Goal: Information Seeking & Learning: Learn about a topic

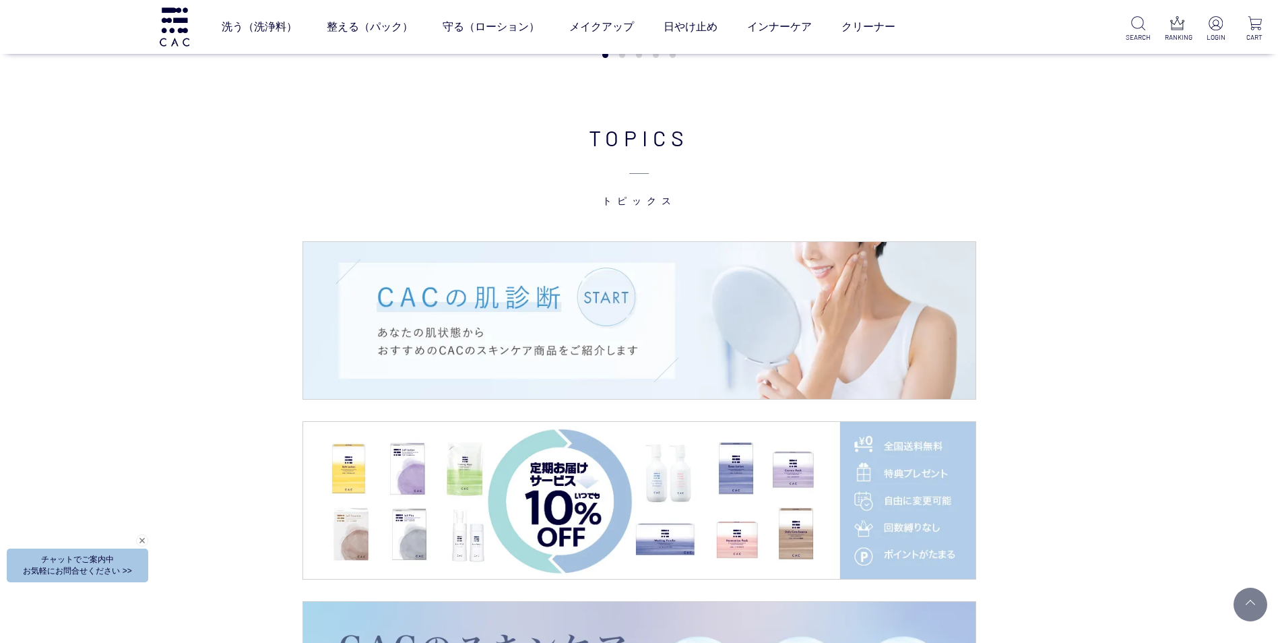
scroll to position [2623, 0]
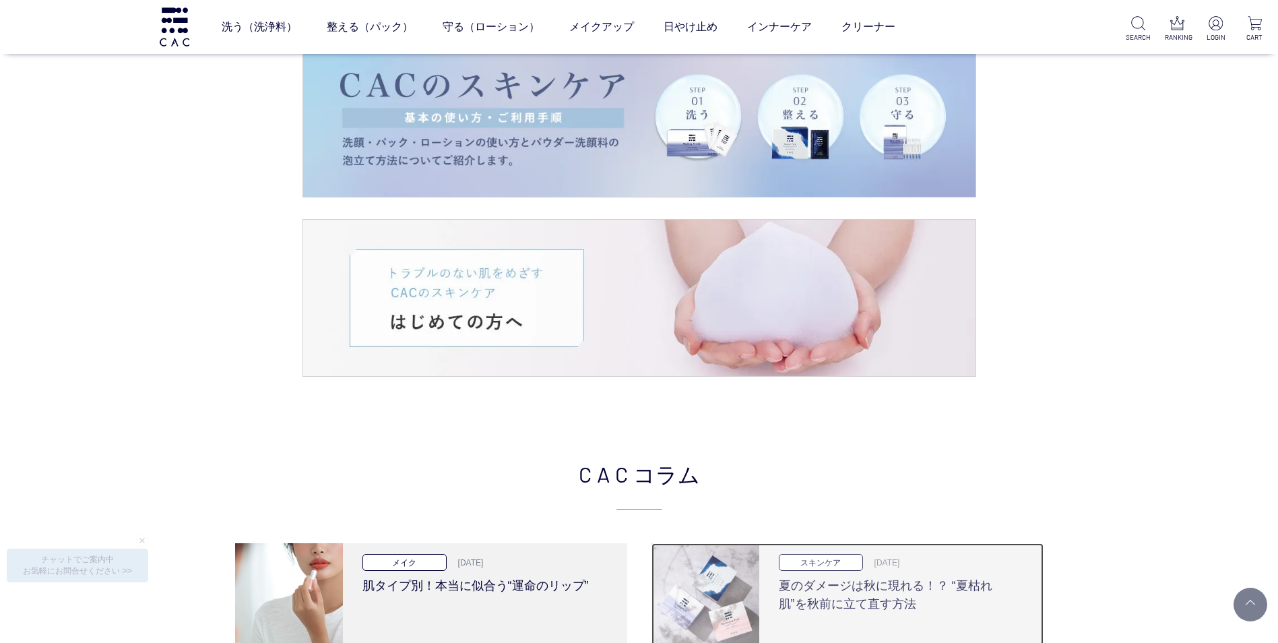
click at [901, 609] on h3 "夏のダメージは秋に現れる！？ “夏枯れ肌”を秋前に立て直す方法" at bounding box center [896, 592] width 235 height 42
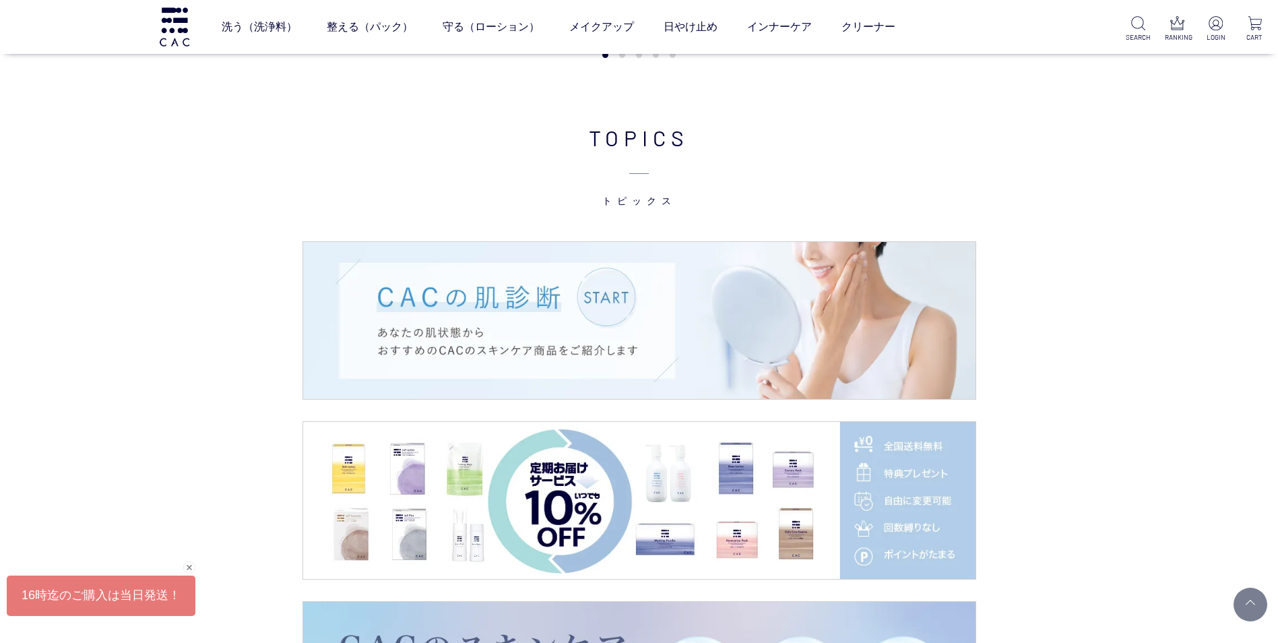
scroll to position [0, 0]
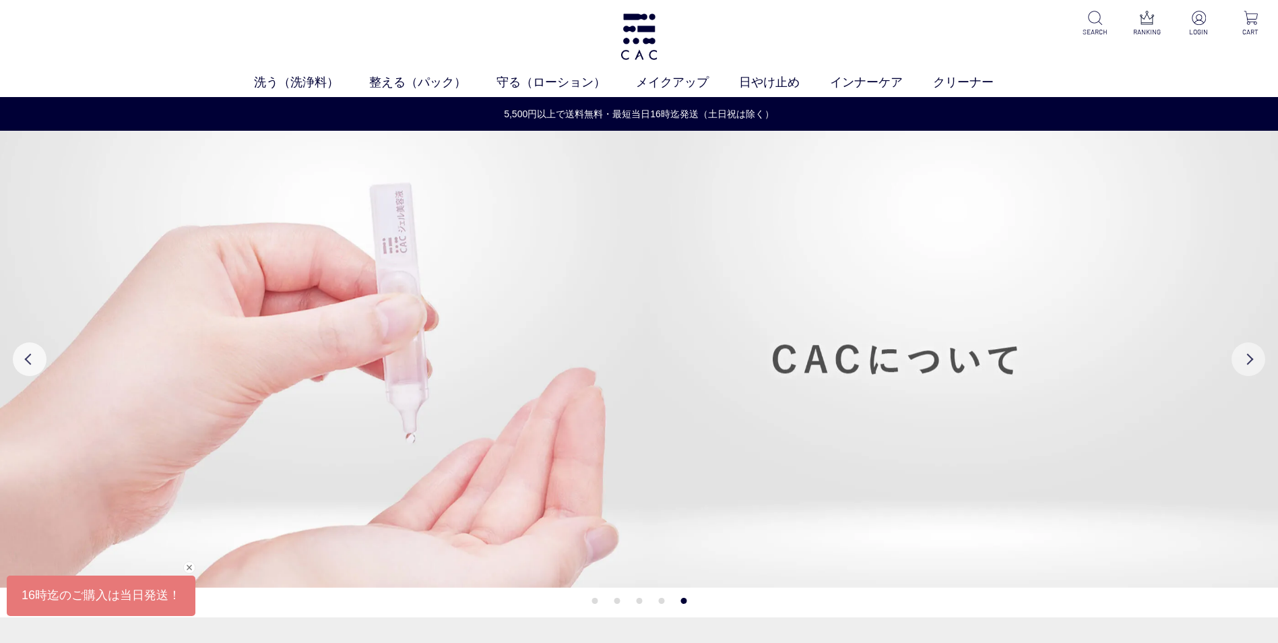
click at [1246, 358] on button "Next" at bounding box center [1249, 359] width 34 height 34
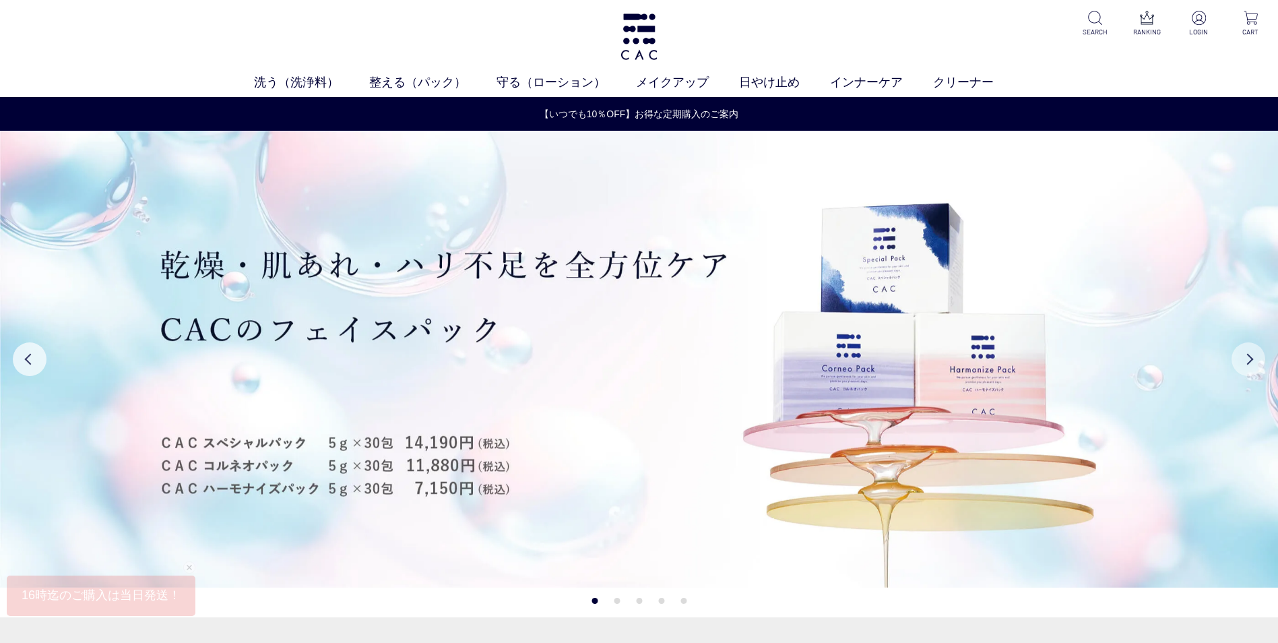
click at [1246, 358] on button "Next" at bounding box center [1249, 359] width 34 height 34
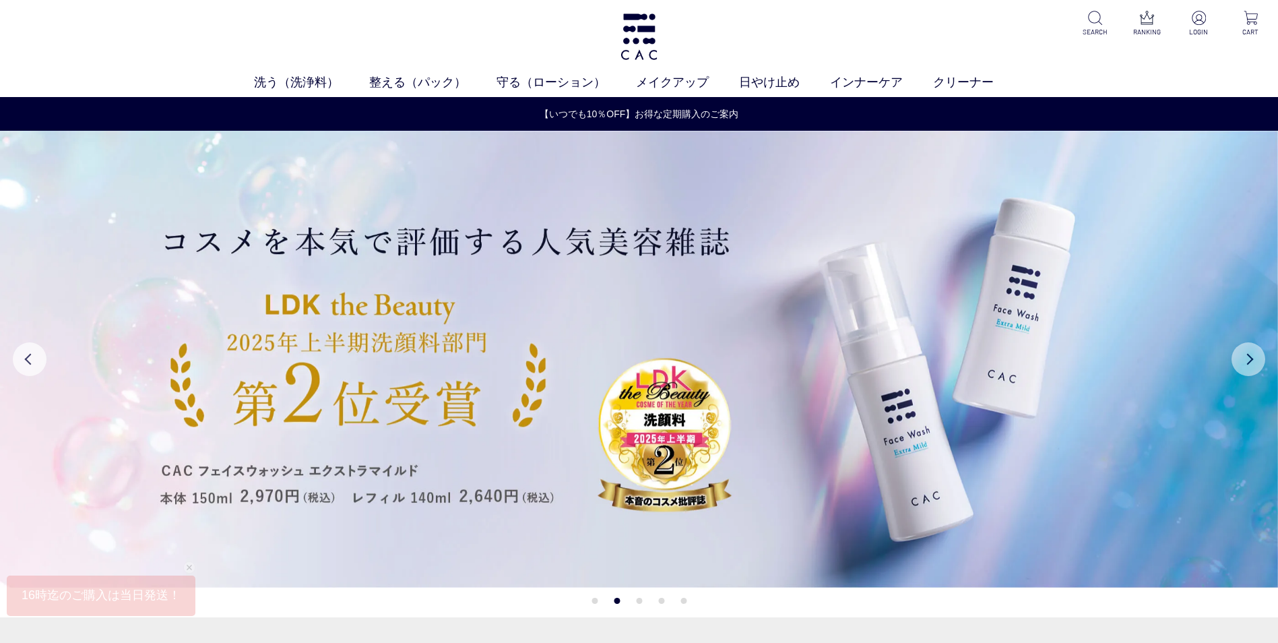
click at [1246, 358] on button "Next" at bounding box center [1249, 359] width 34 height 34
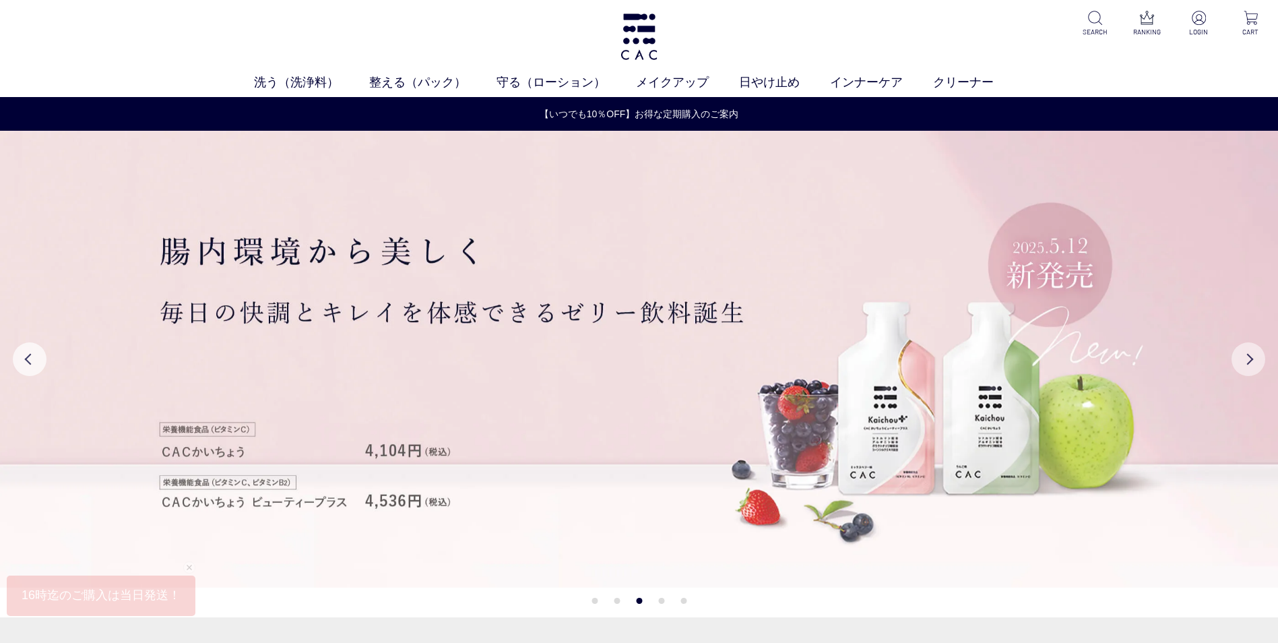
click at [1246, 358] on button "Next" at bounding box center [1249, 359] width 34 height 34
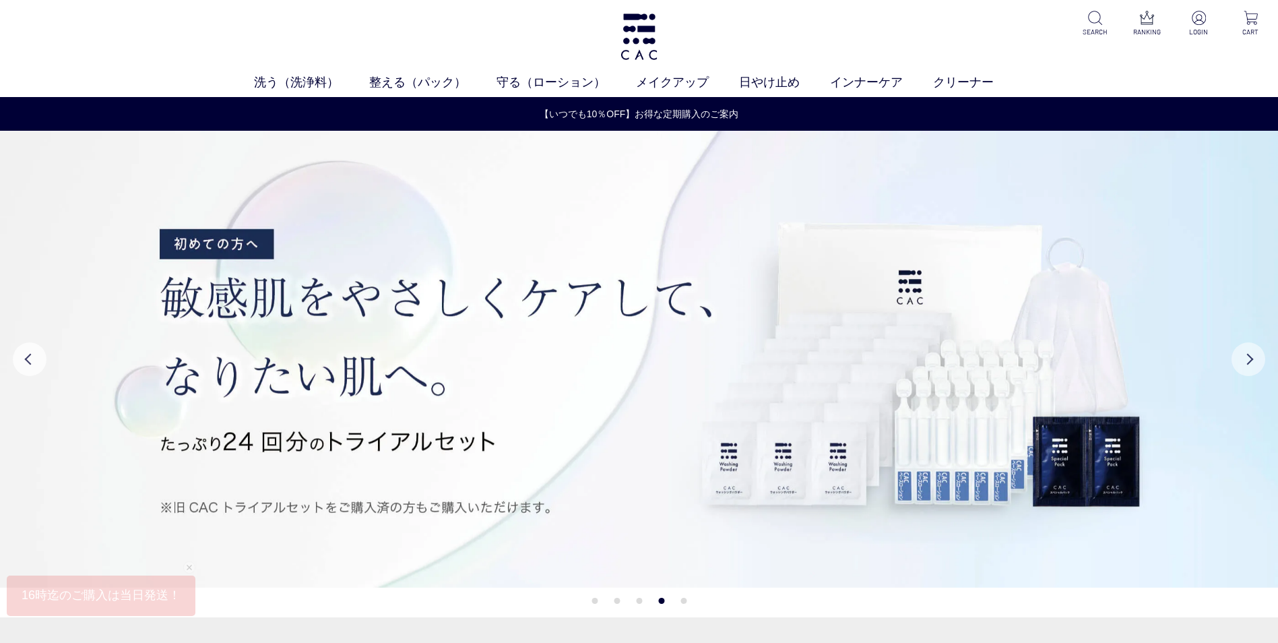
click at [1246, 358] on button "Next" at bounding box center [1249, 359] width 34 height 34
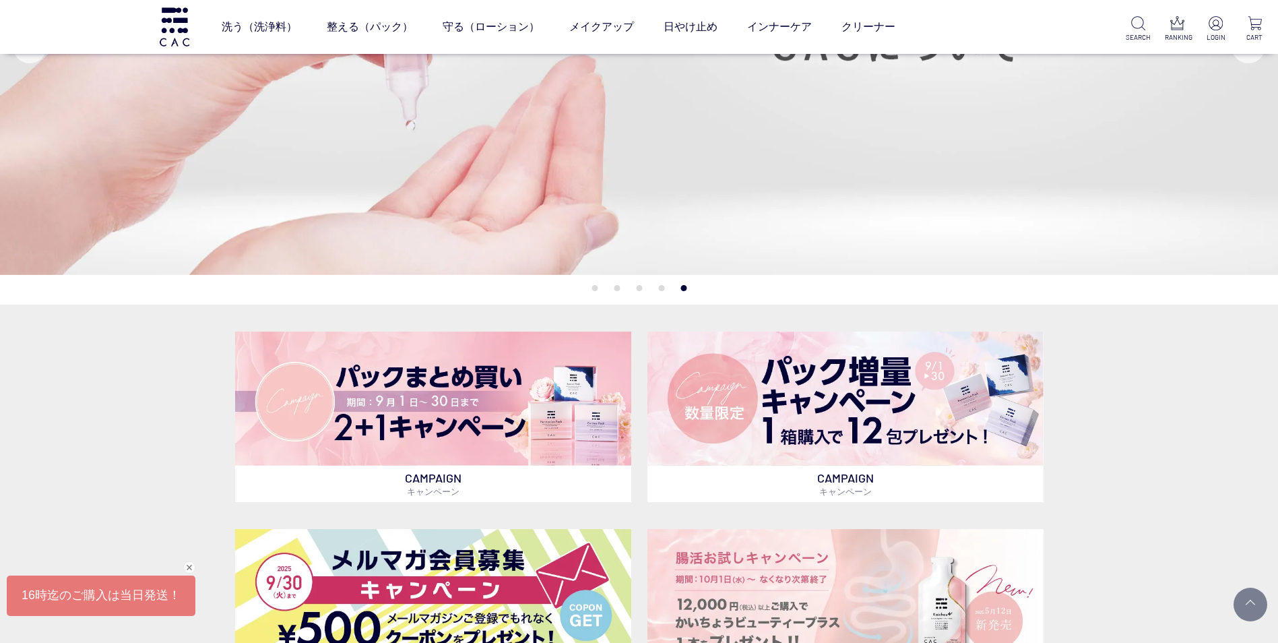
scroll to position [333, 0]
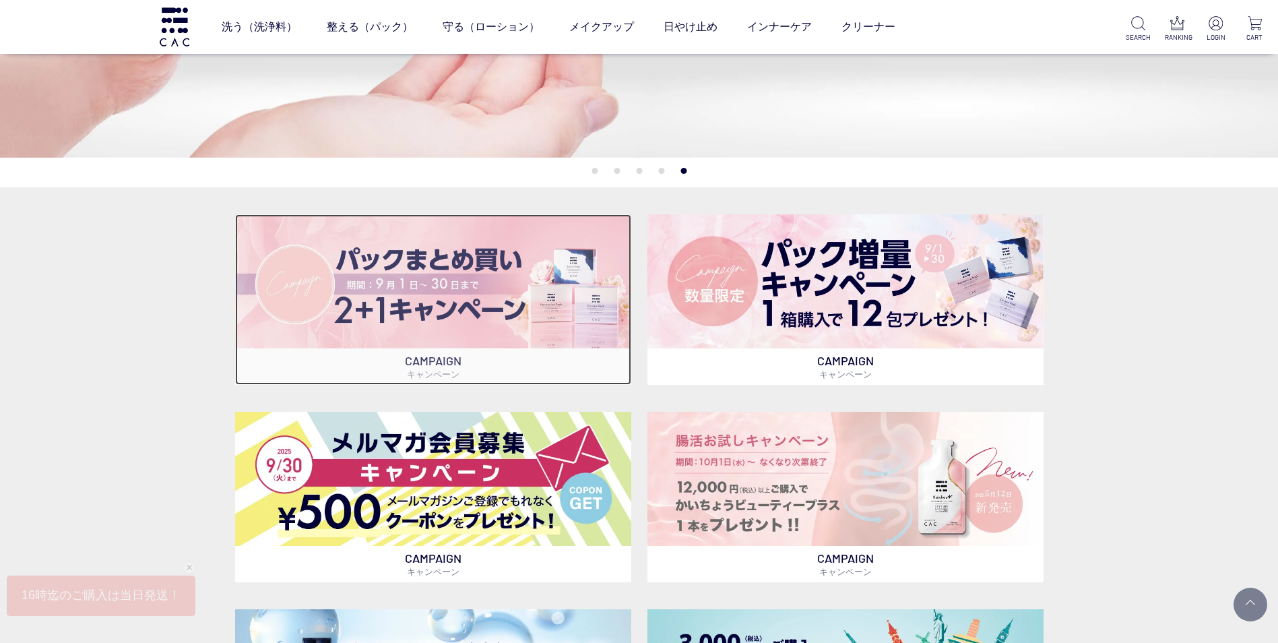
click at [468, 288] on img at bounding box center [433, 281] width 396 height 134
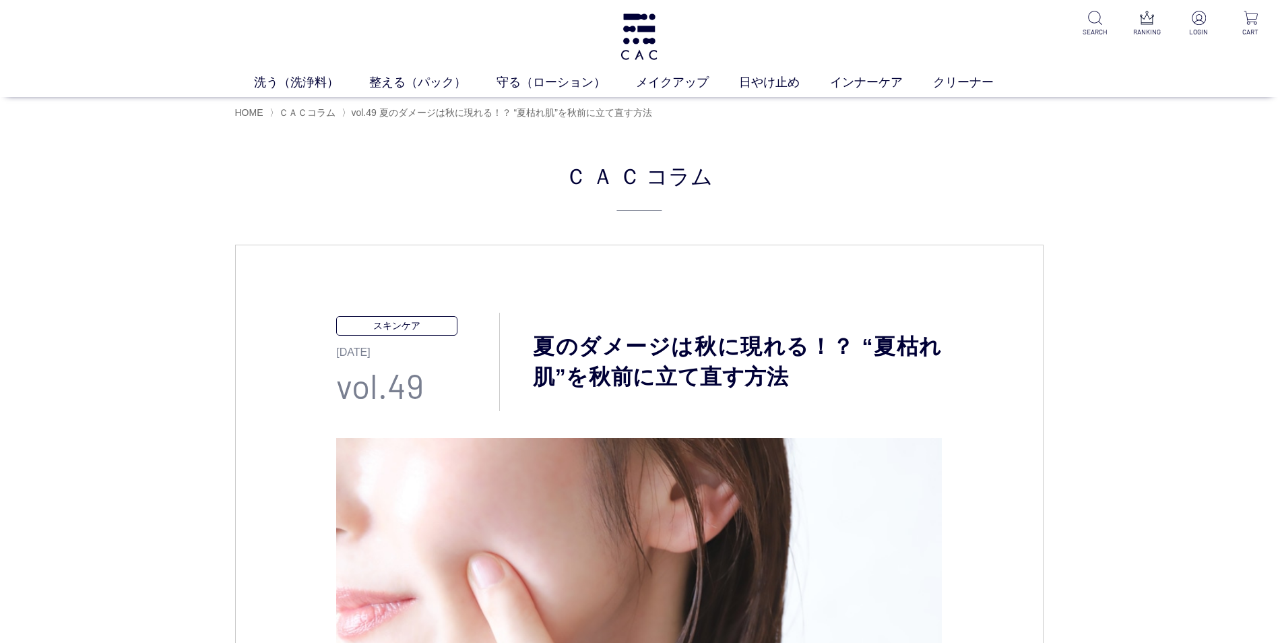
scroll to position [562, 0]
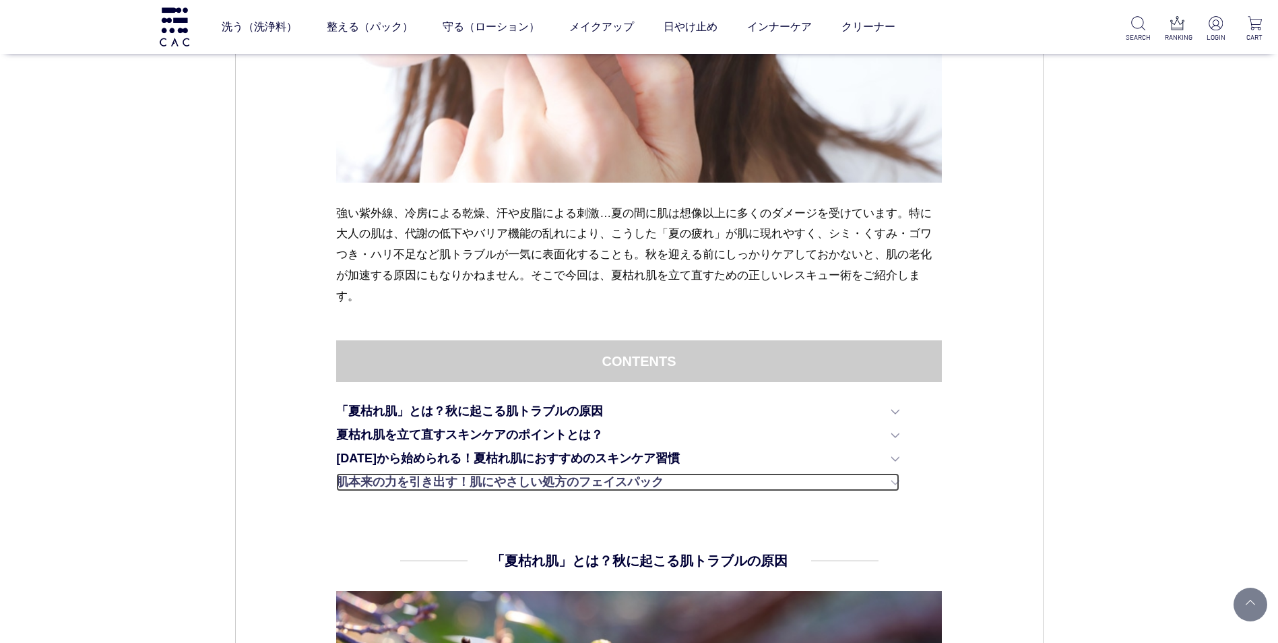
click at [897, 480] on link "肌本来の力を引き出す！肌にやさしい処方のフェイスパック" at bounding box center [617, 482] width 563 height 18
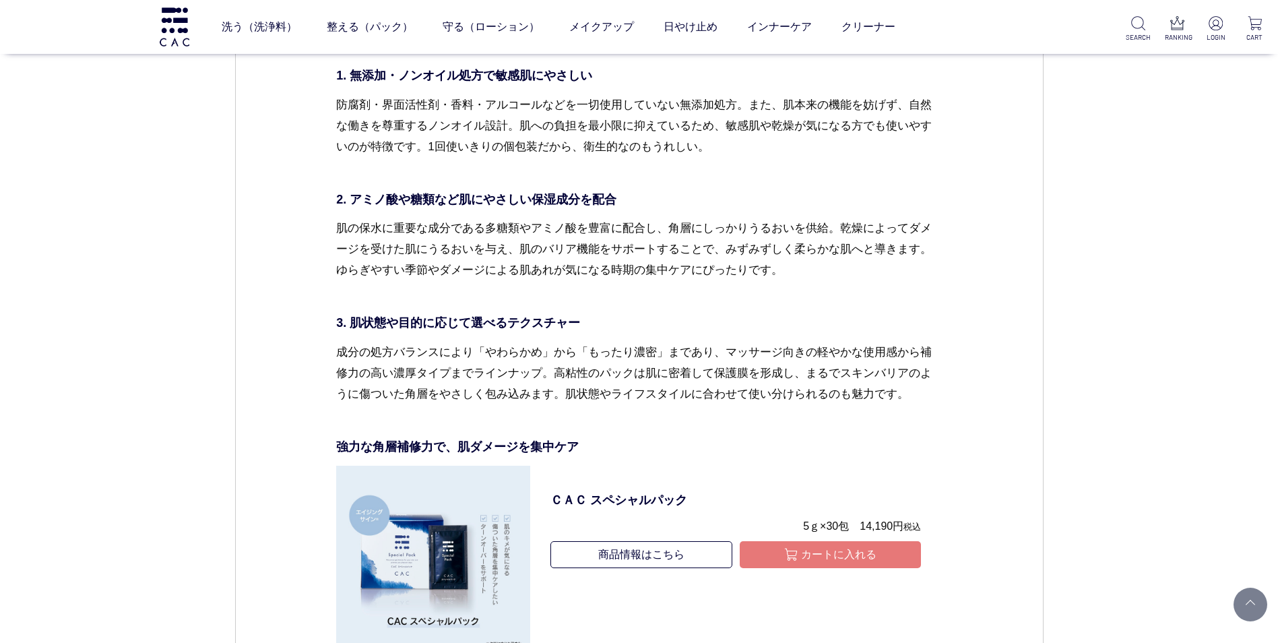
scroll to position [5018, 0]
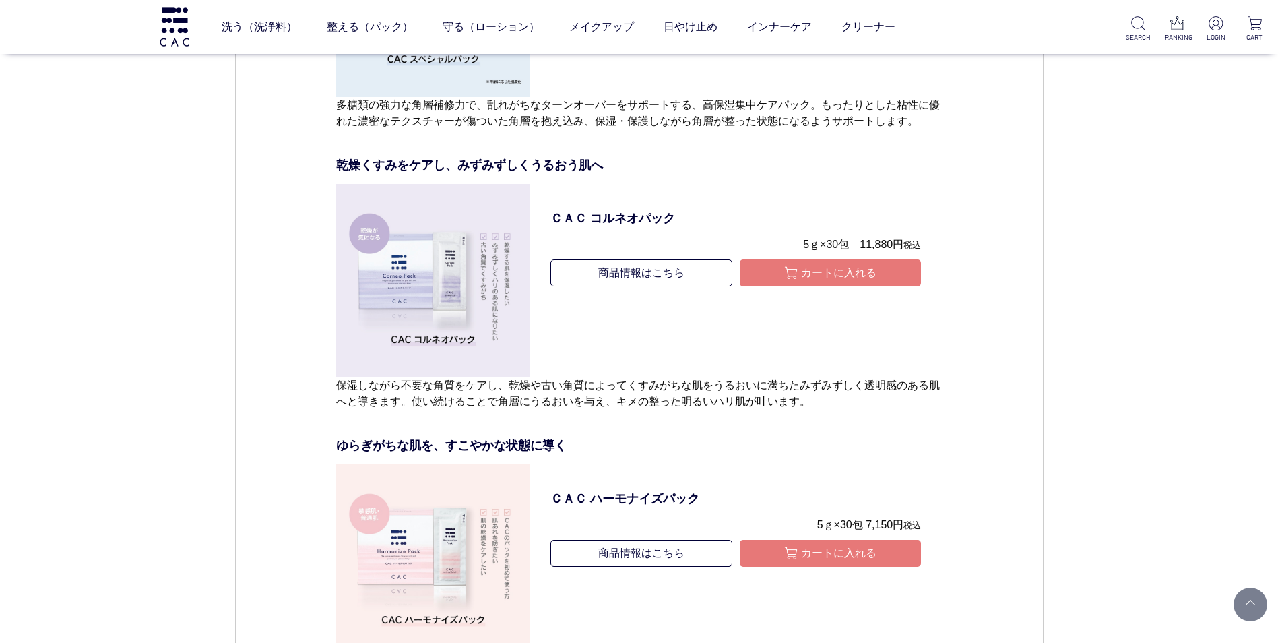
scroll to position [562, 0]
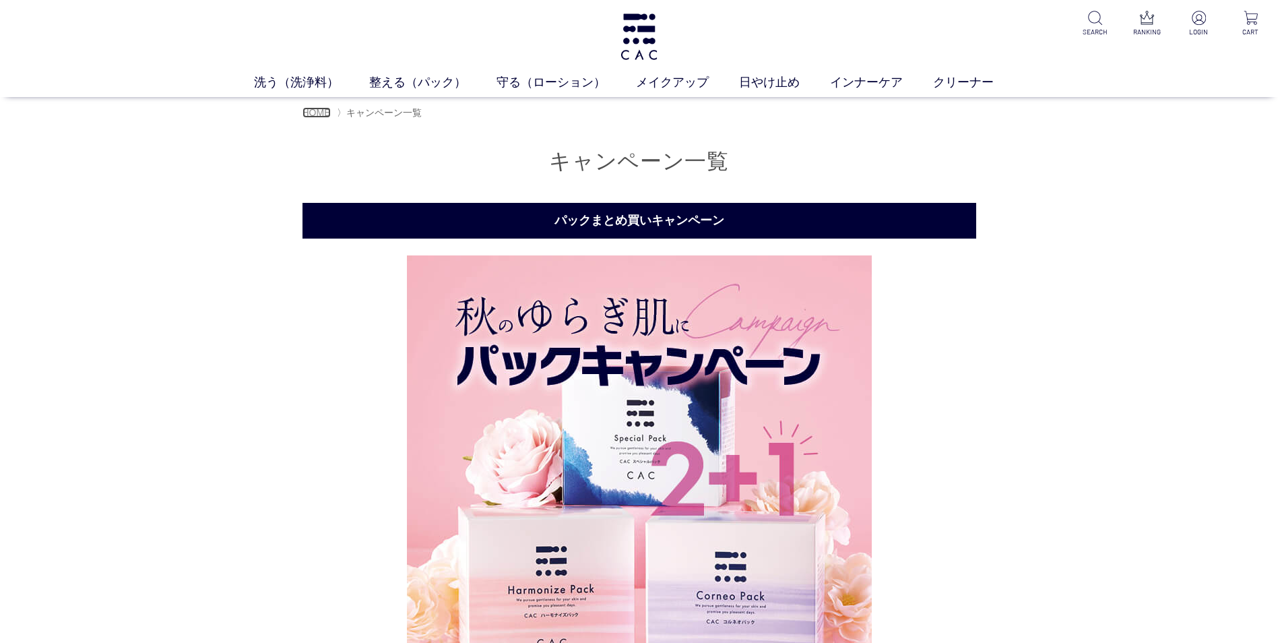
click at [317, 113] on span "HOME" at bounding box center [317, 112] width 28 height 11
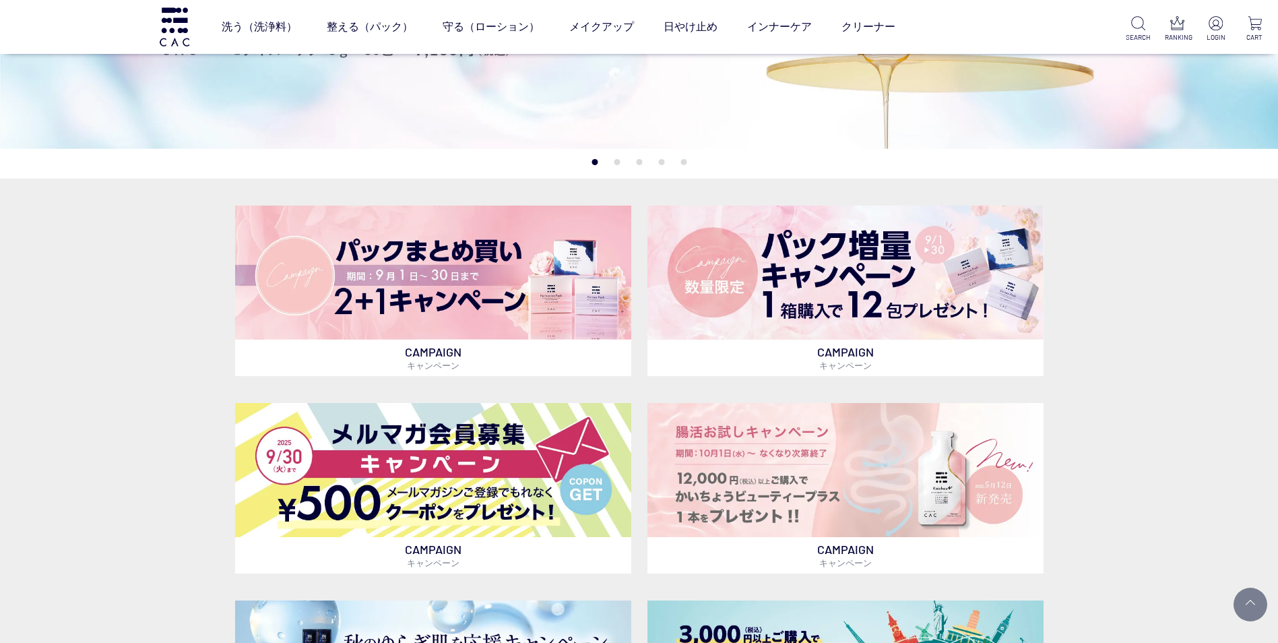
scroll to position [387, 0]
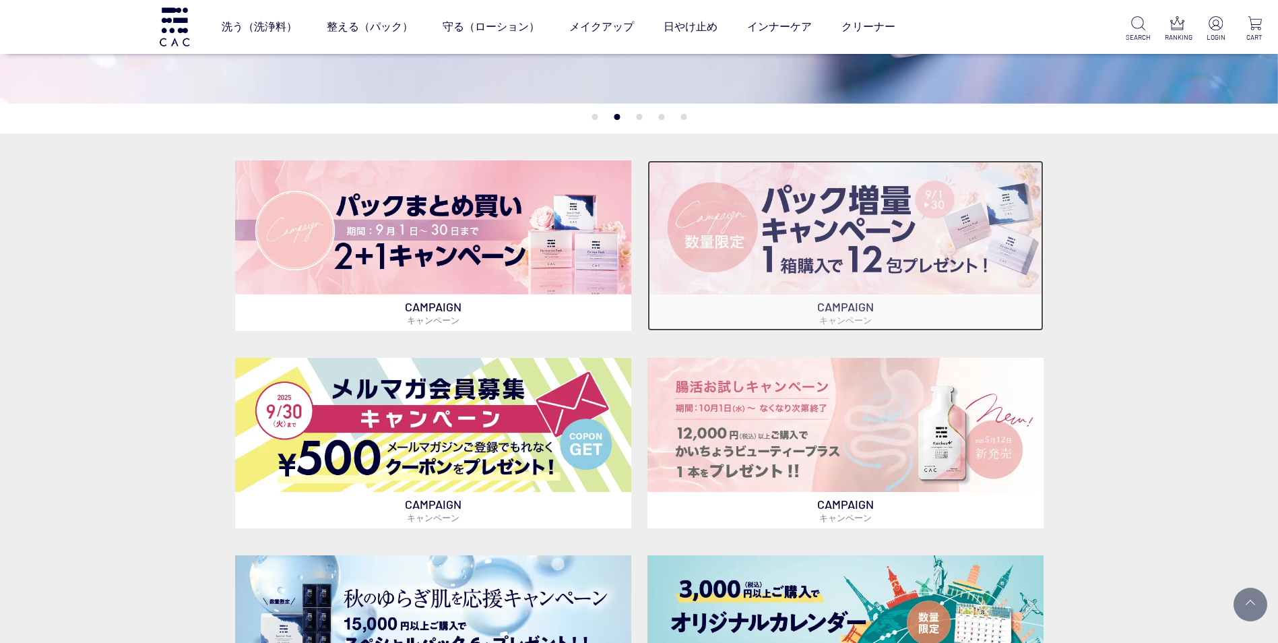
click at [772, 266] on img at bounding box center [846, 227] width 396 height 134
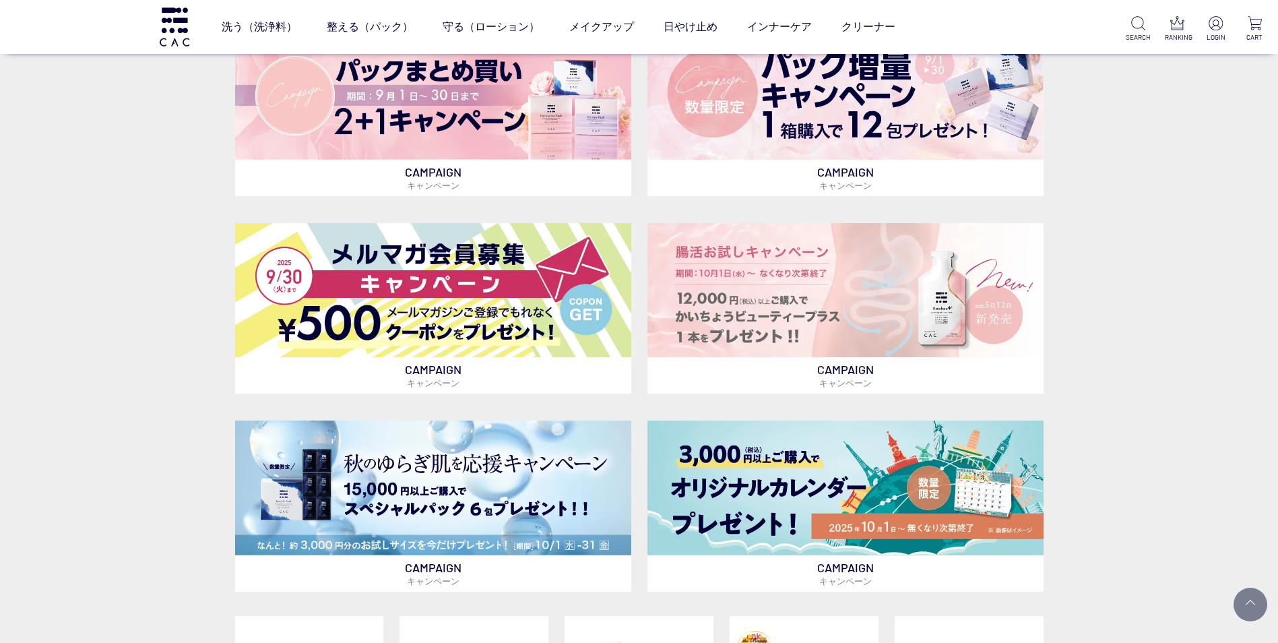
scroll to position [611, 0]
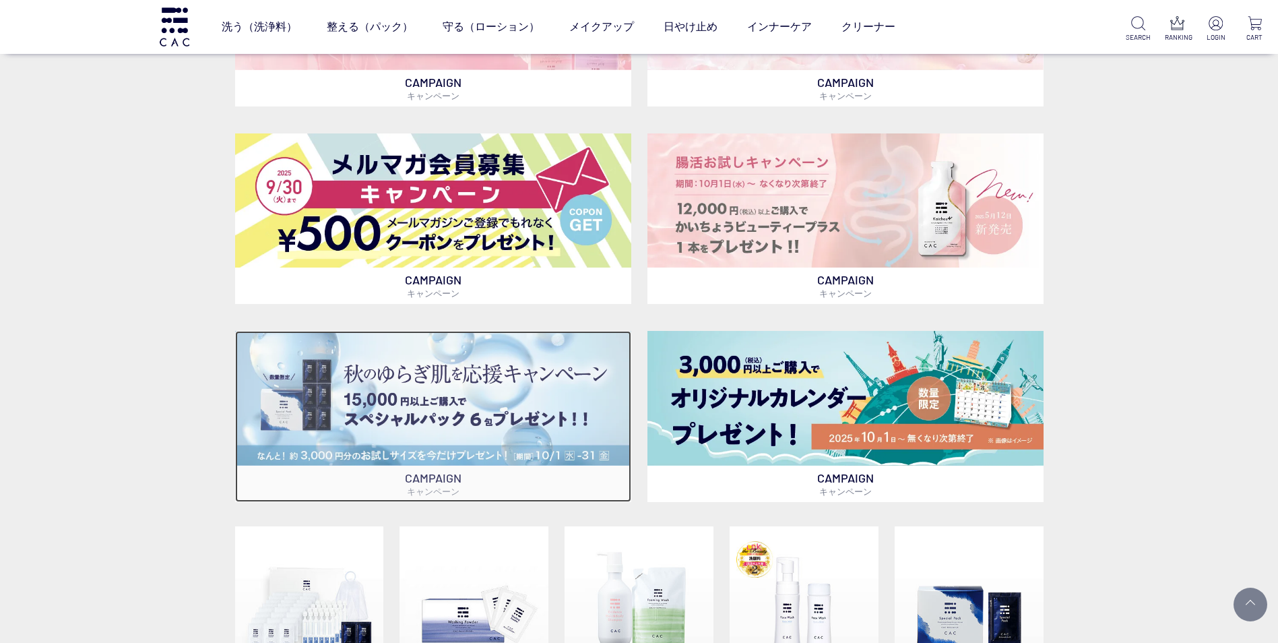
click at [503, 406] on img at bounding box center [433, 398] width 396 height 134
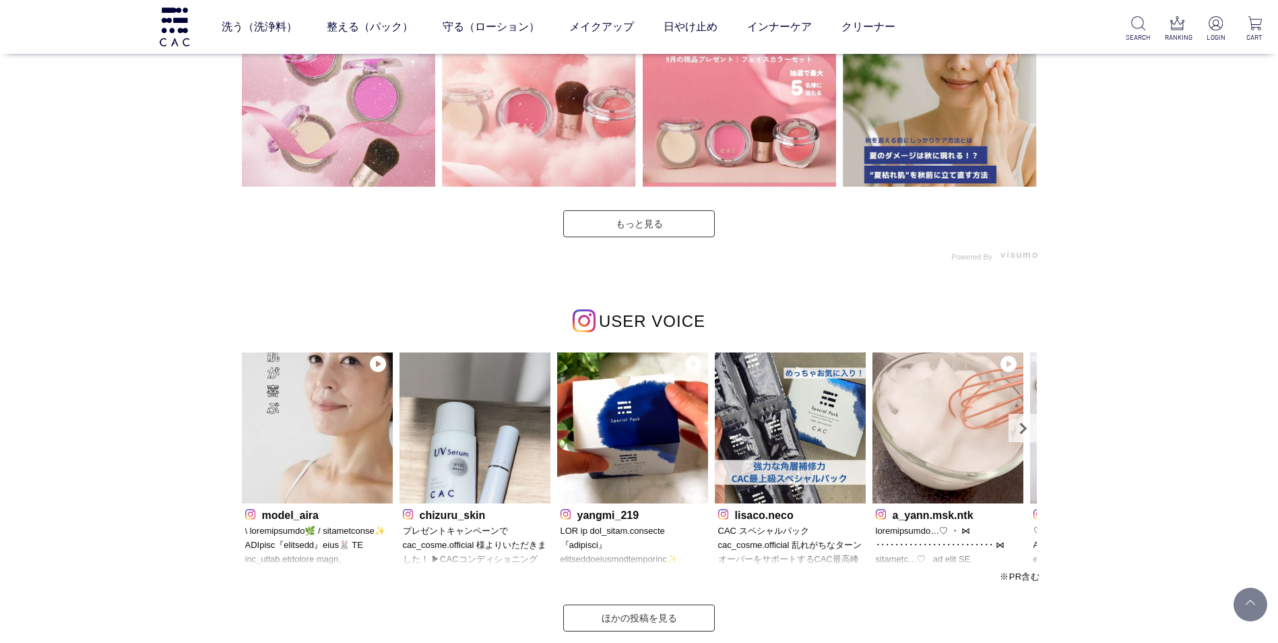
scroll to position [4016, 0]
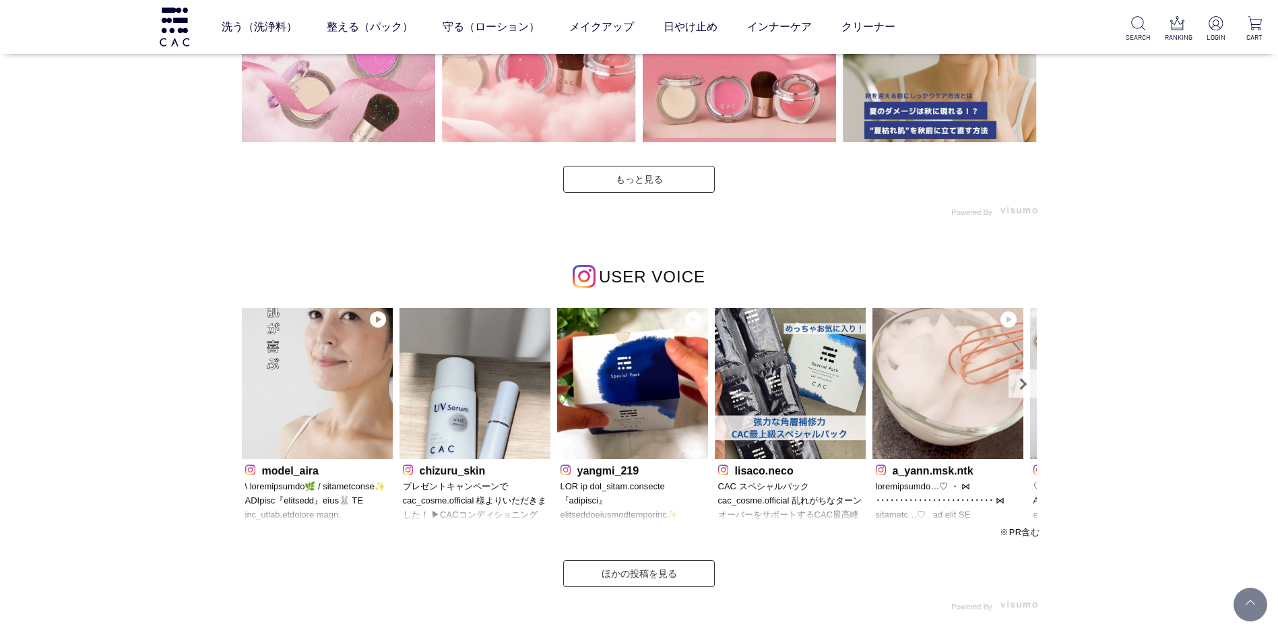
click at [493, 496] on p "プレゼントキャンペーンで cac_cosme.official 様よりいただきました！ ▶︎CACコンディショニング リップバーム [PERSON_NAME]…" at bounding box center [475, 501] width 144 height 43
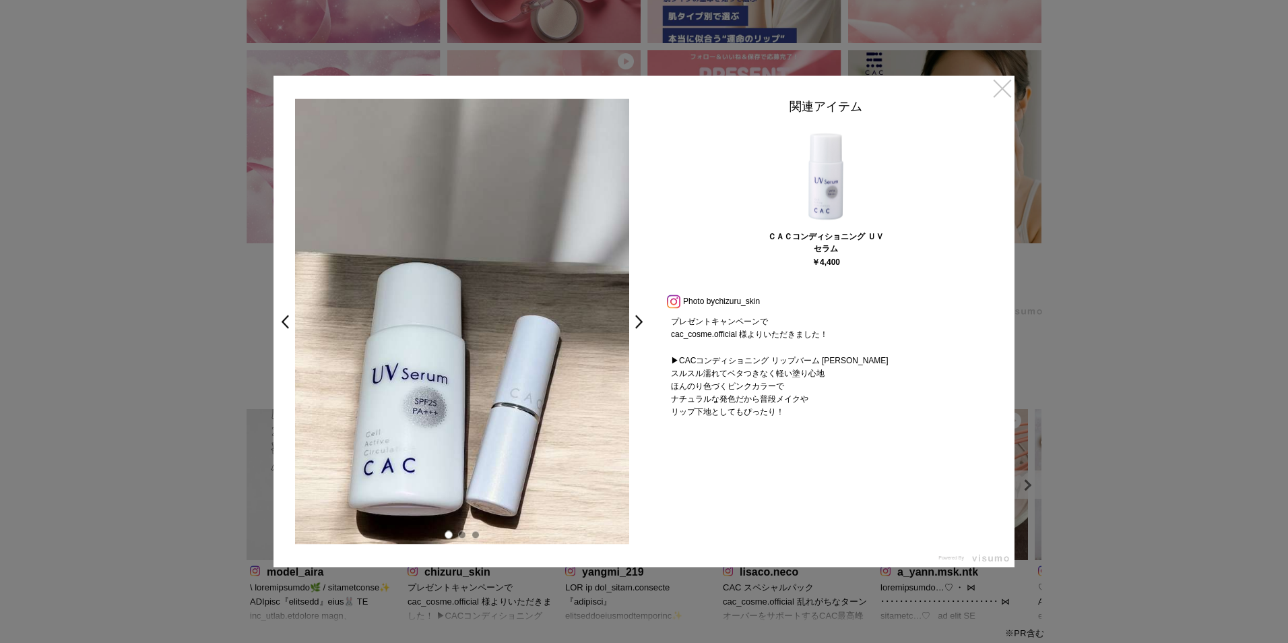
click at [1005, 86] on link "×" at bounding box center [1003, 87] width 24 height 24
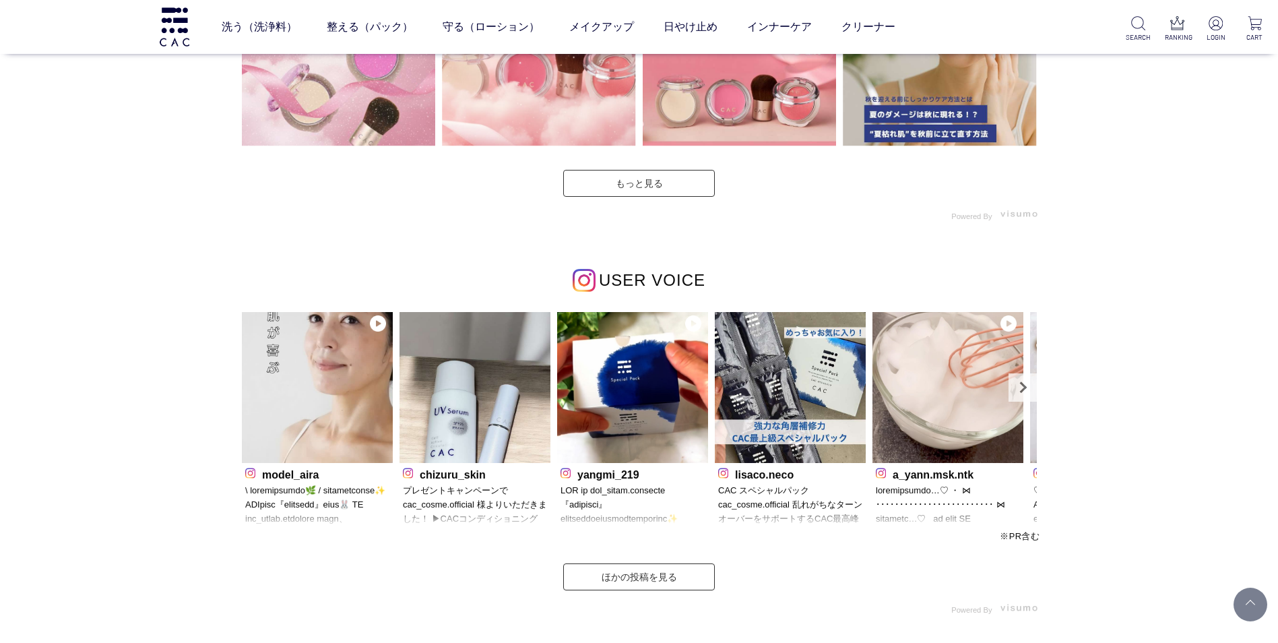
scroll to position [4013, 0]
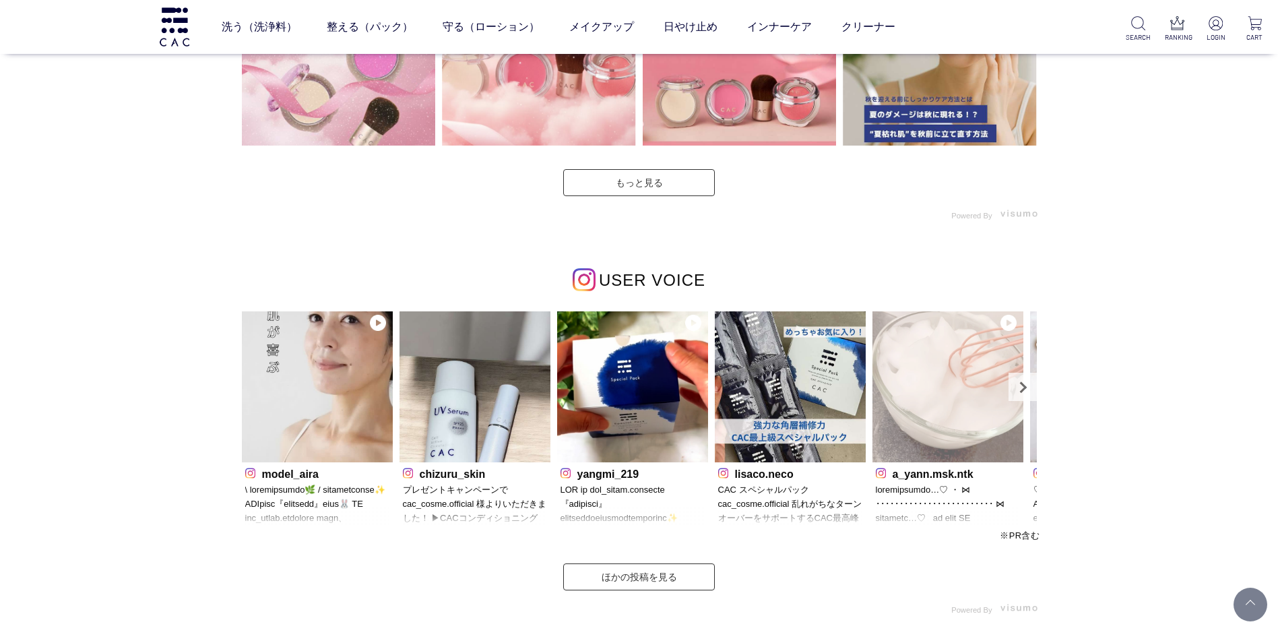
click at [949, 345] on img at bounding box center [948, 386] width 151 height 151
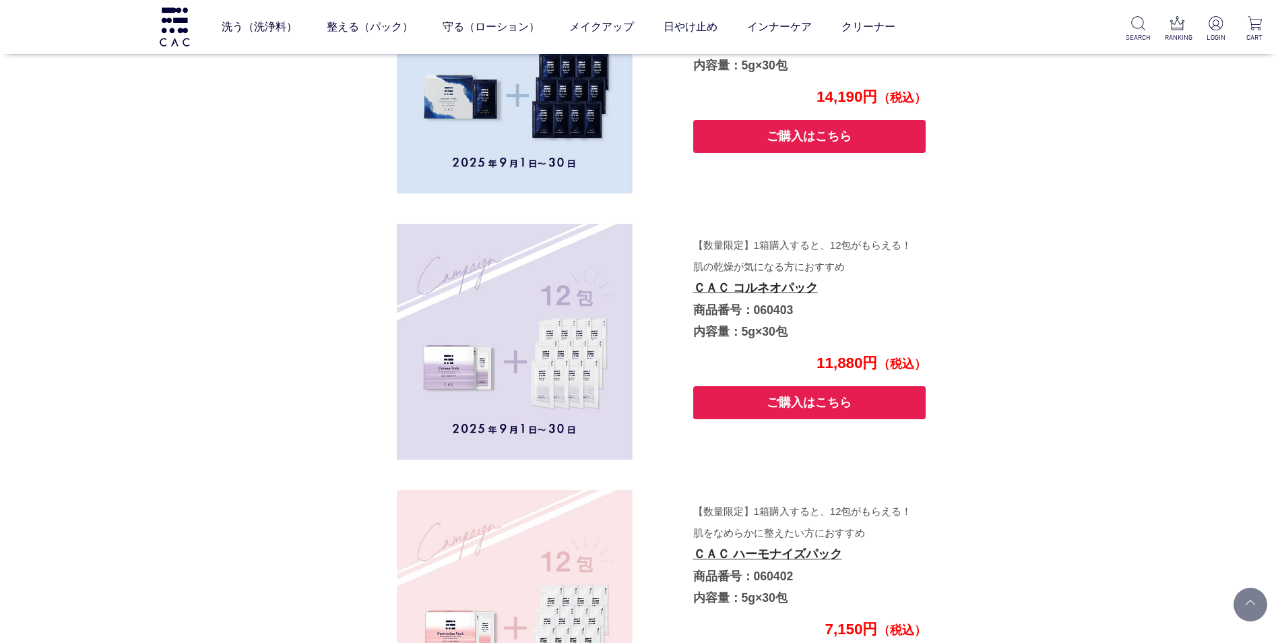
scroll to position [2314, 0]
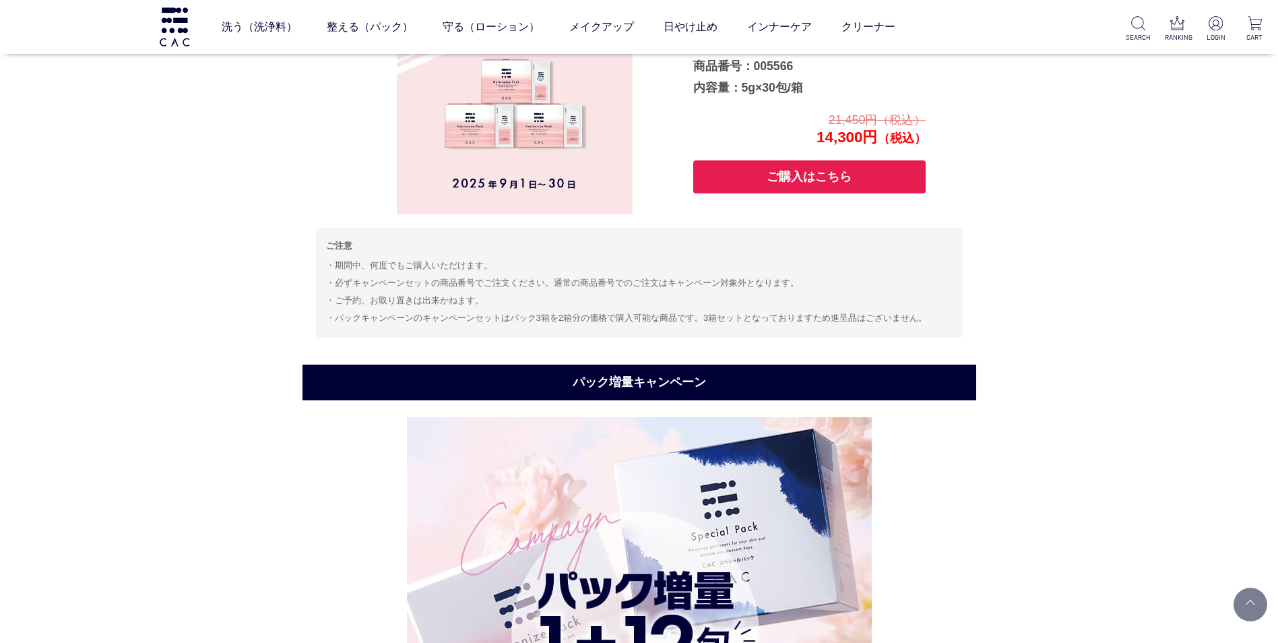
scroll to position [139, 0]
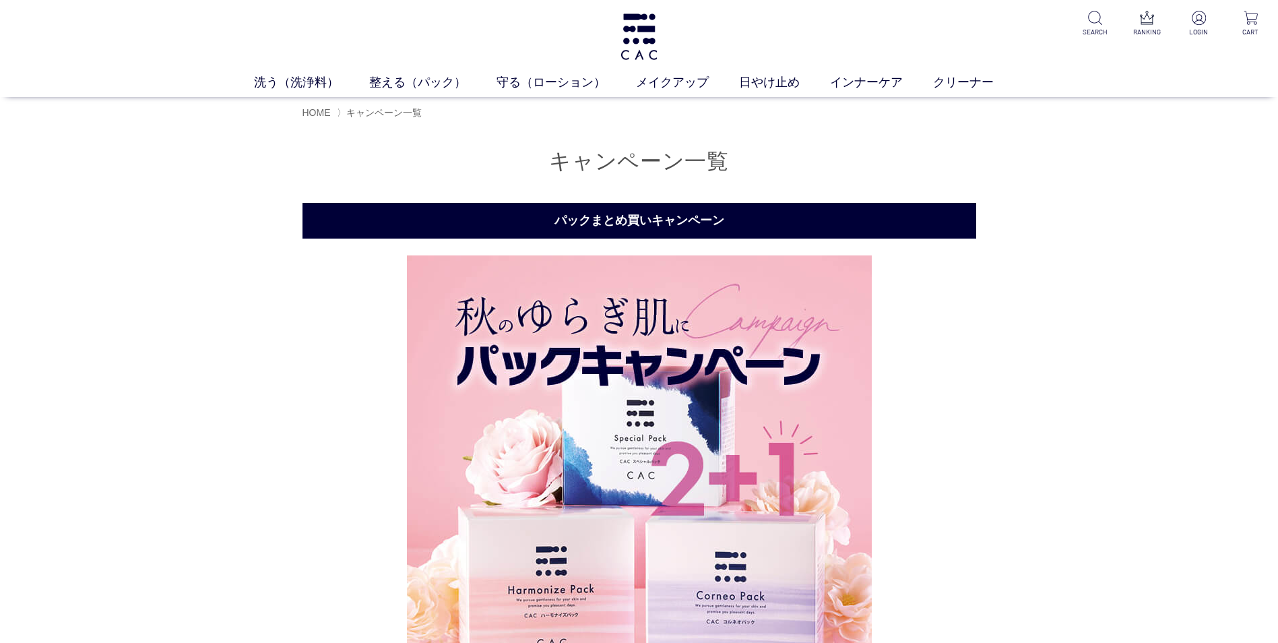
scroll to position [562, 0]
